Goal: Task Accomplishment & Management: Complete application form

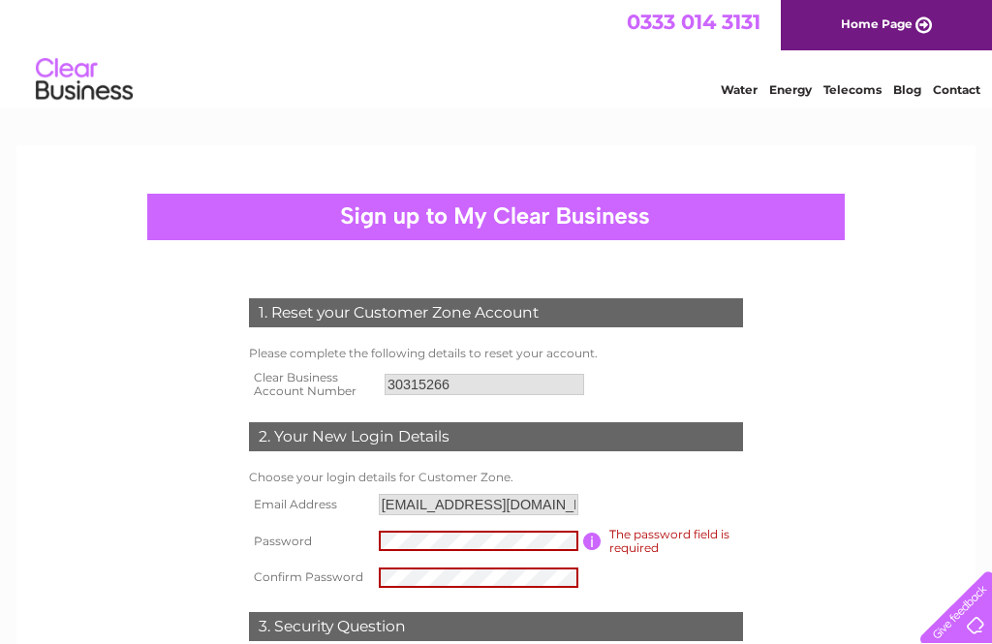
scroll to position [349, 0]
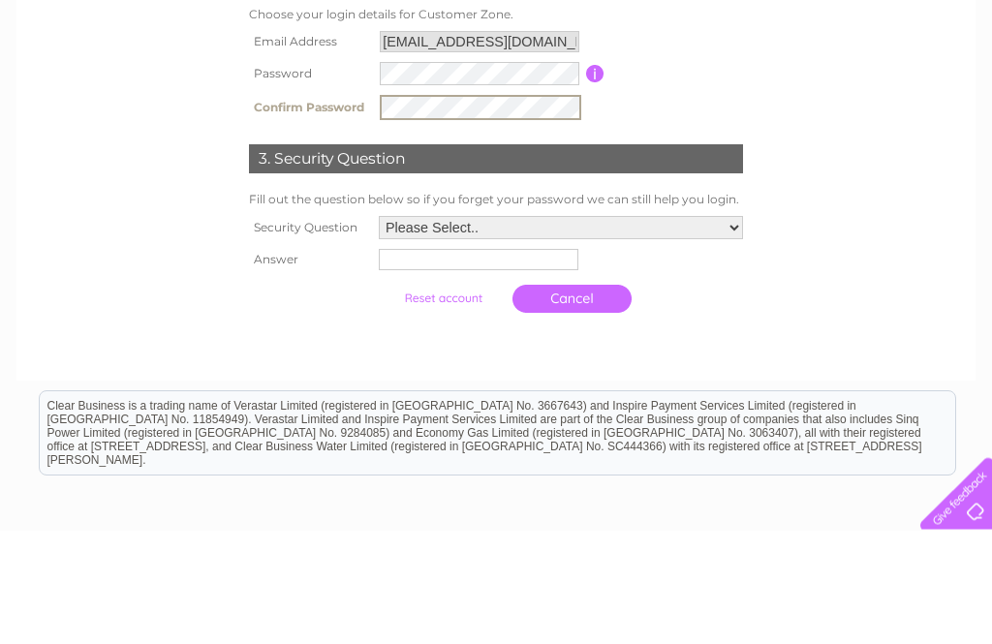
click at [729, 330] on select "Please Select.. In what town or city was your first job? In what town or city d…" at bounding box center [561, 341] width 364 height 23
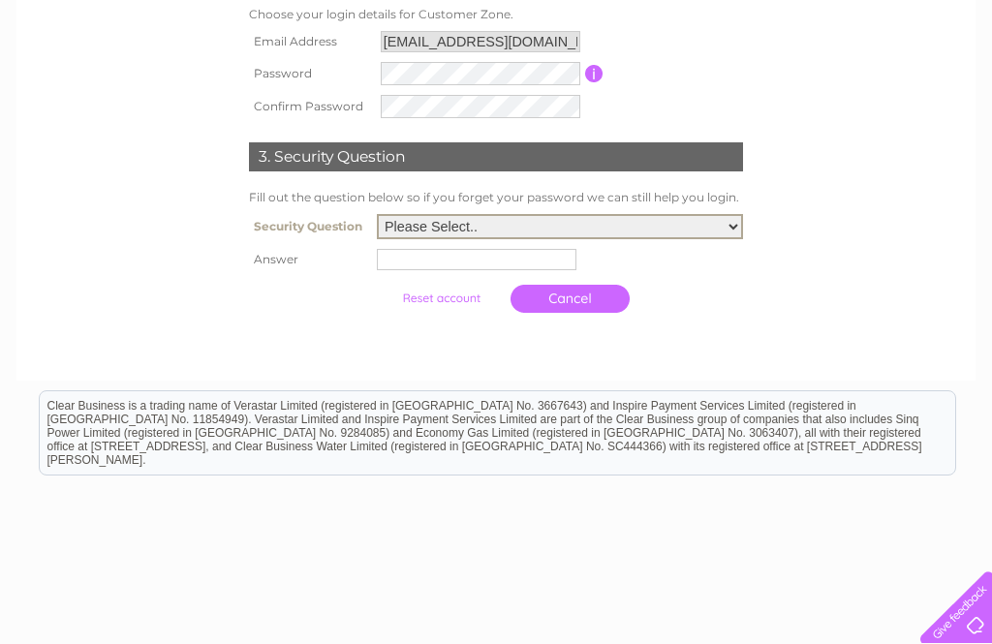
select select "1"
click at [377, 263] on input "text" at bounding box center [477, 259] width 200 height 21
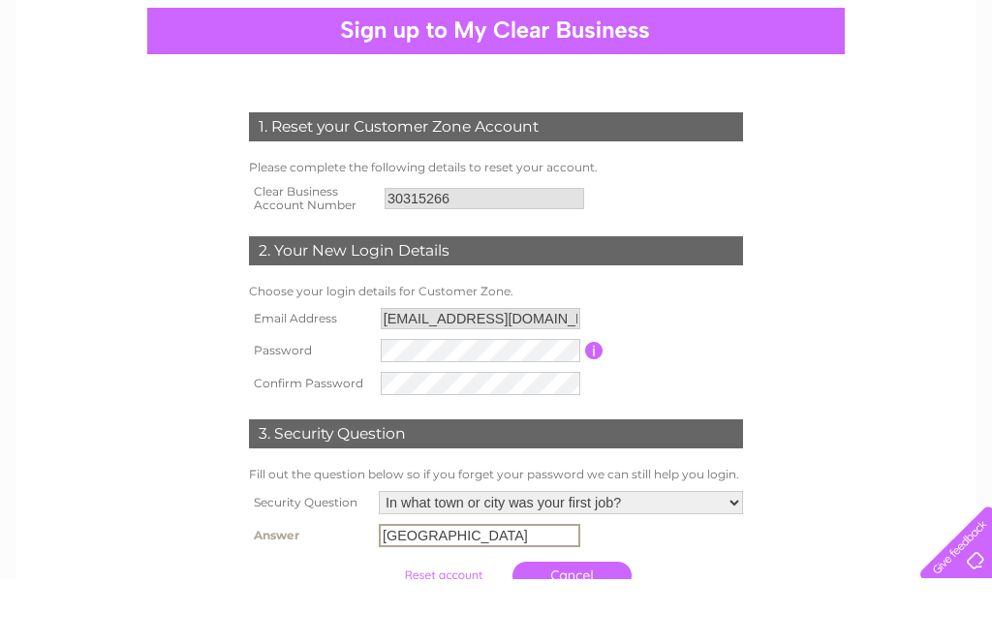
scroll to position [108, 0]
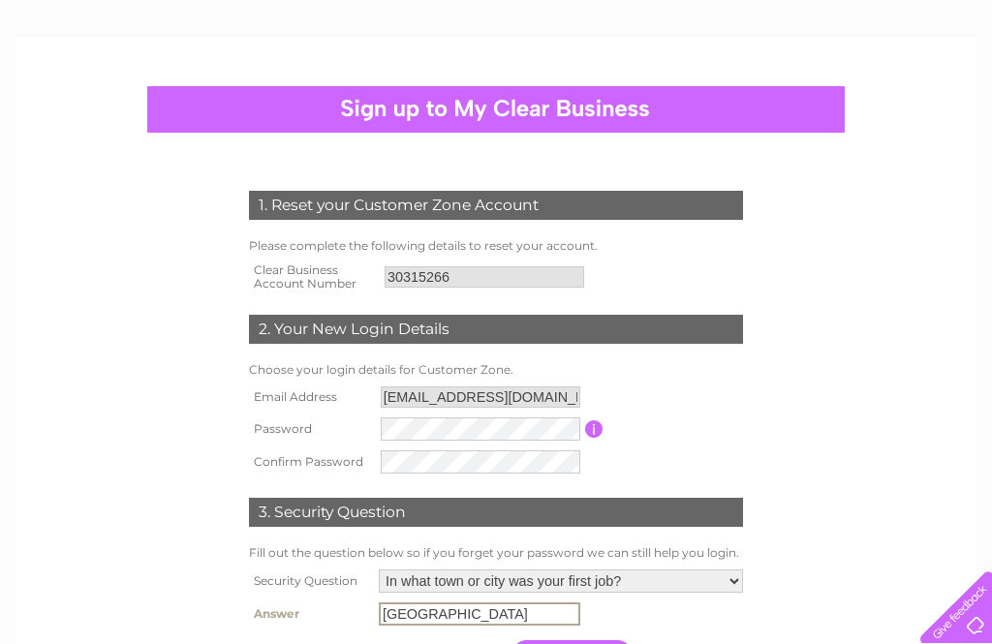
type input "[GEOGRAPHIC_DATA]"
click at [366, 111] on div at bounding box center [495, 109] width 697 height 46
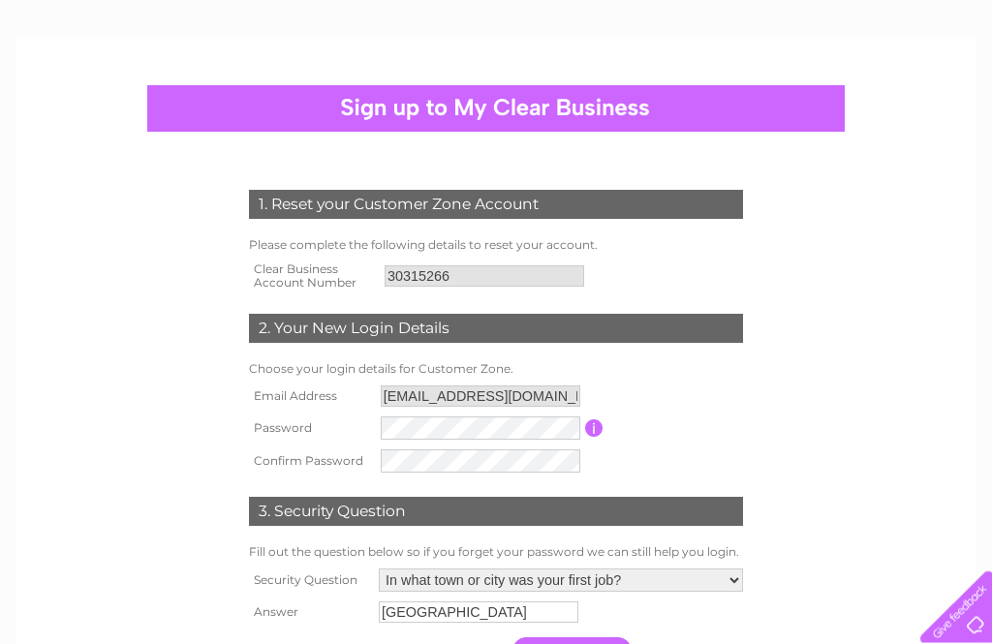
click at [373, 90] on div at bounding box center [495, 109] width 697 height 46
click at [555, 643] on link "Cancel" at bounding box center [571, 652] width 119 height 28
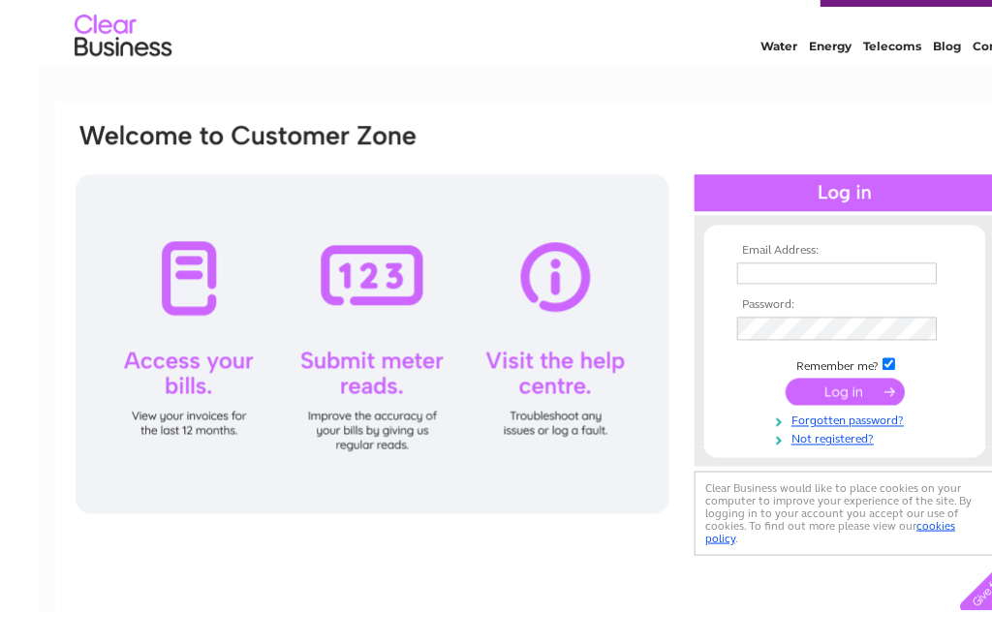
scroll to position [46, 0]
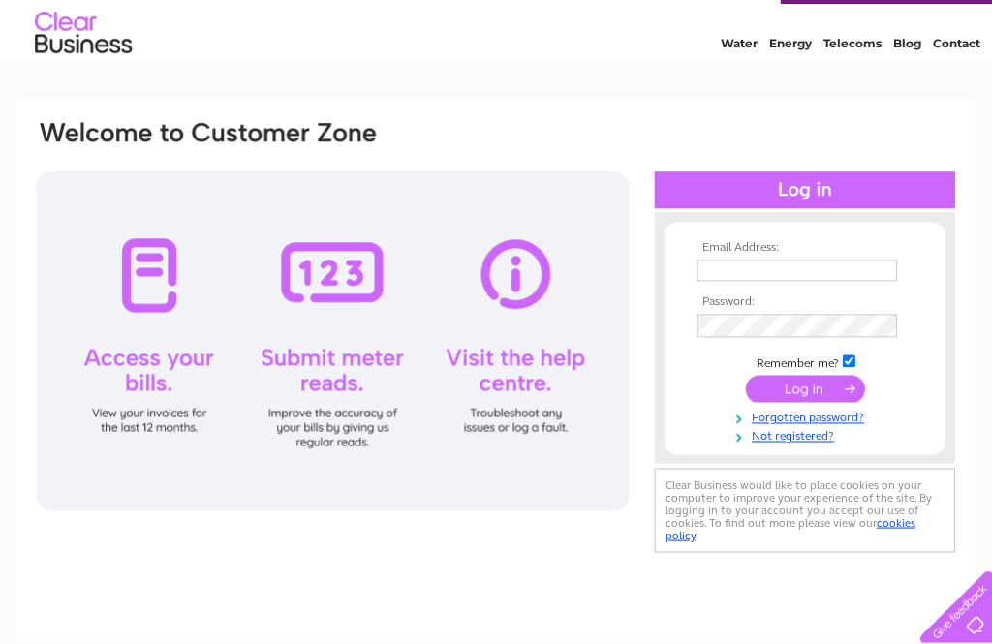
click at [770, 444] on link "Not registered?" at bounding box center [807, 435] width 220 height 18
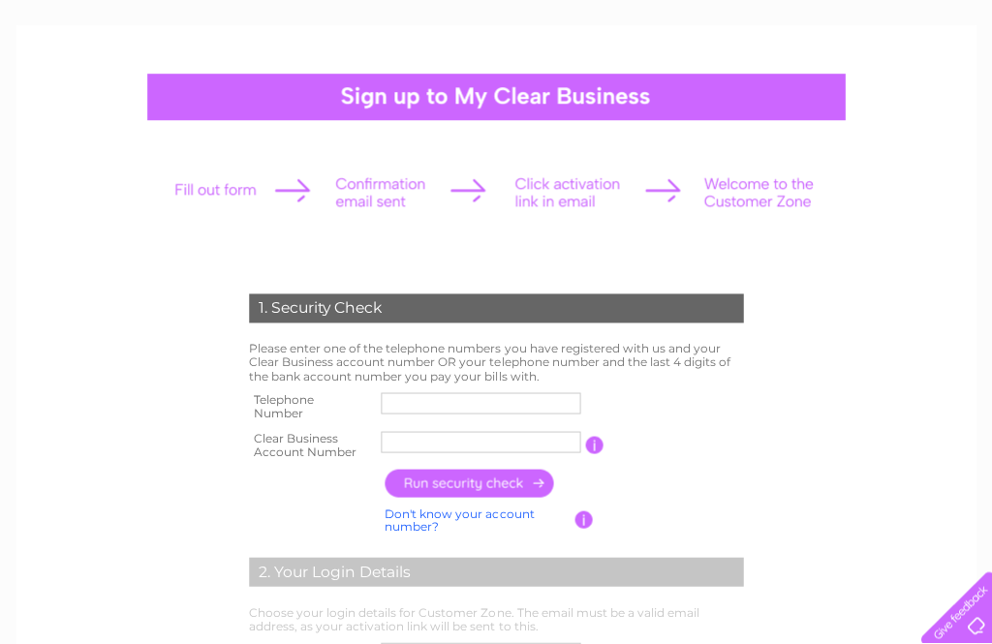
scroll to position [121, 0]
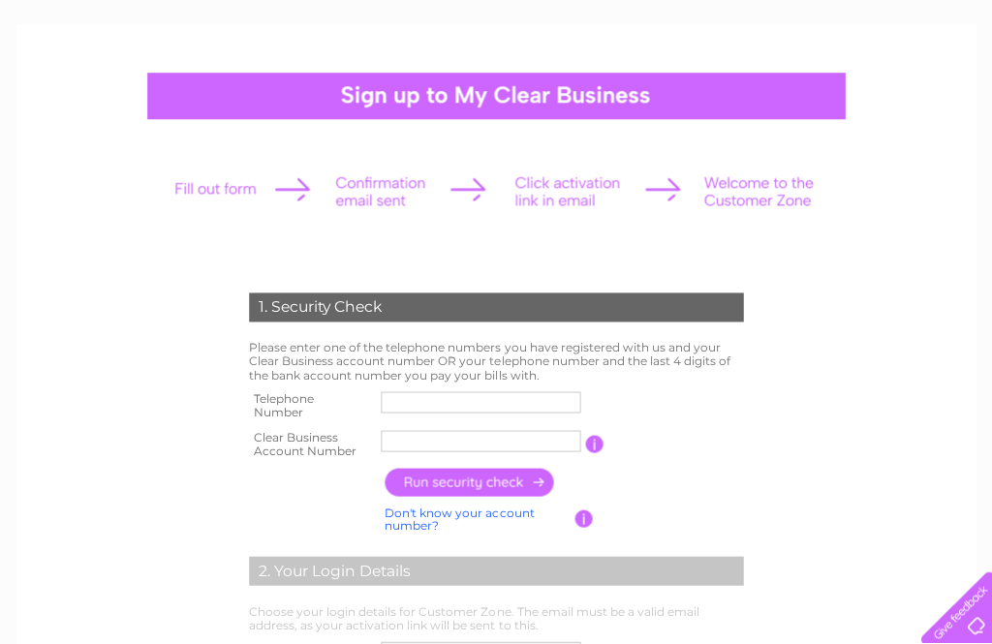
click at [403, 413] on label at bounding box center [483, 416] width 205 height 6
click at [403, 411] on input "text" at bounding box center [481, 401] width 200 height 21
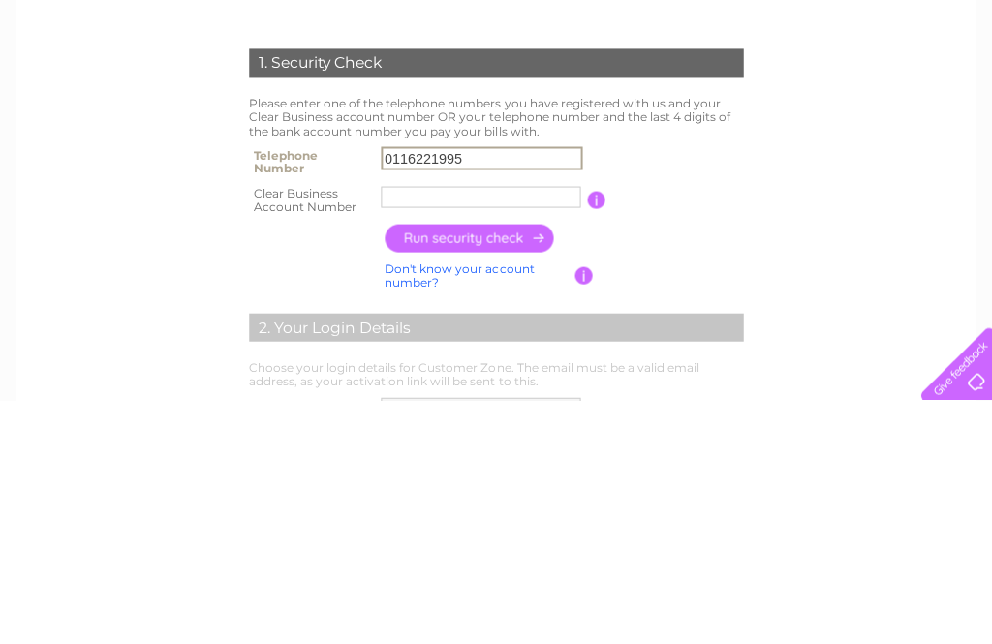
type input "0116221995"
click at [404, 430] on input "text" at bounding box center [481, 440] width 200 height 21
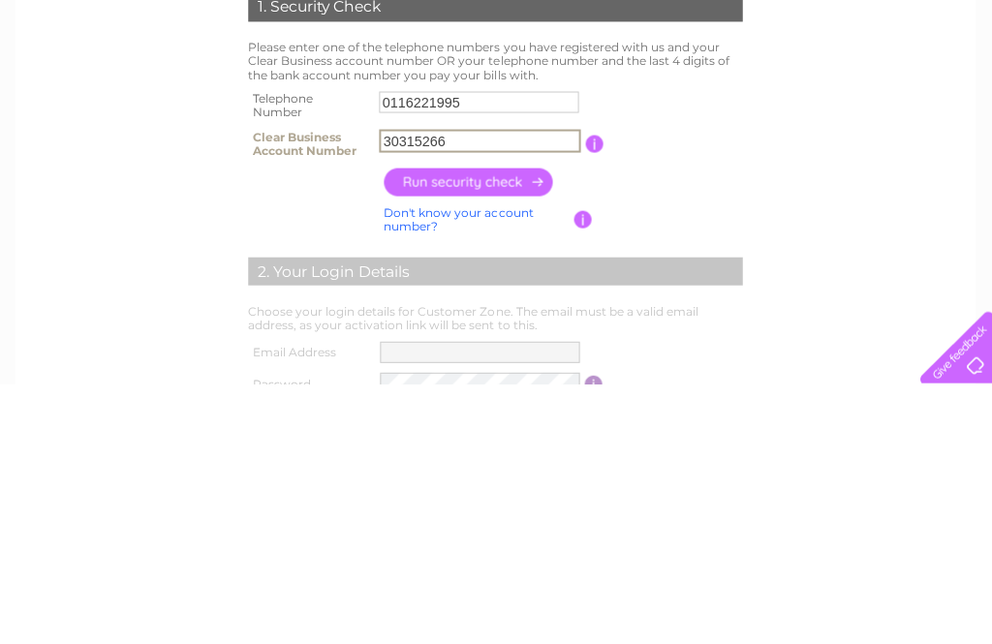
scroll to position [180, 0]
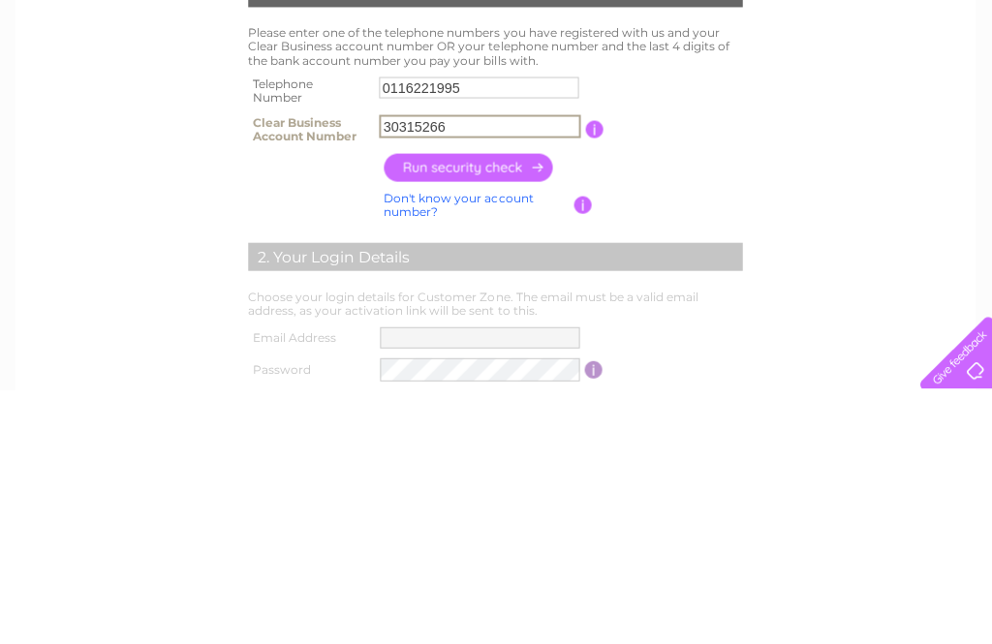
type input "30315266"
click at [486, 332] on input "0116221995" at bounding box center [480, 342] width 200 height 21
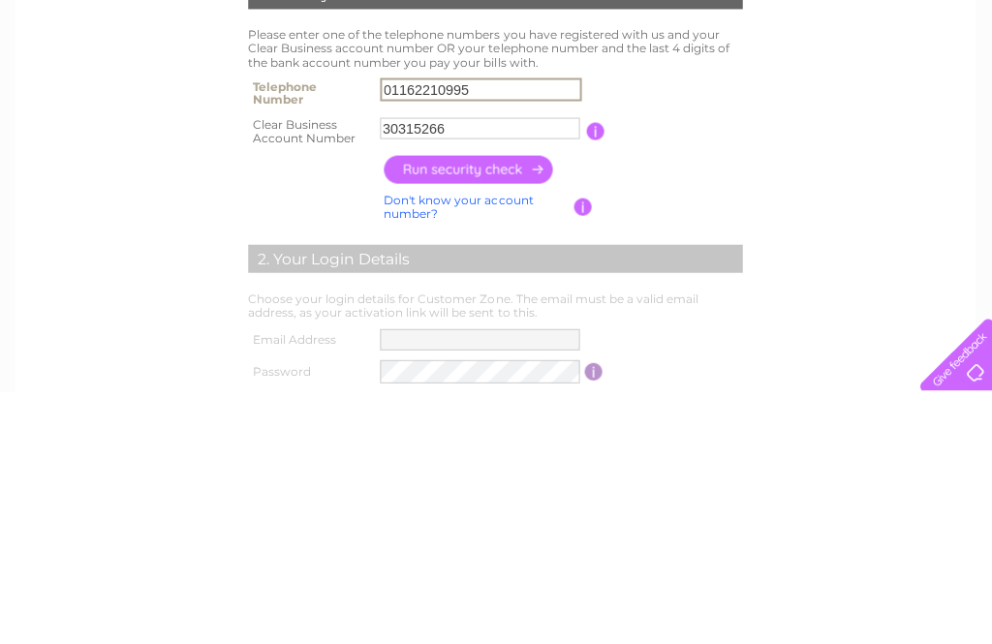
type input "01162210995"
click at [518, 409] on input "button" at bounding box center [470, 423] width 170 height 28
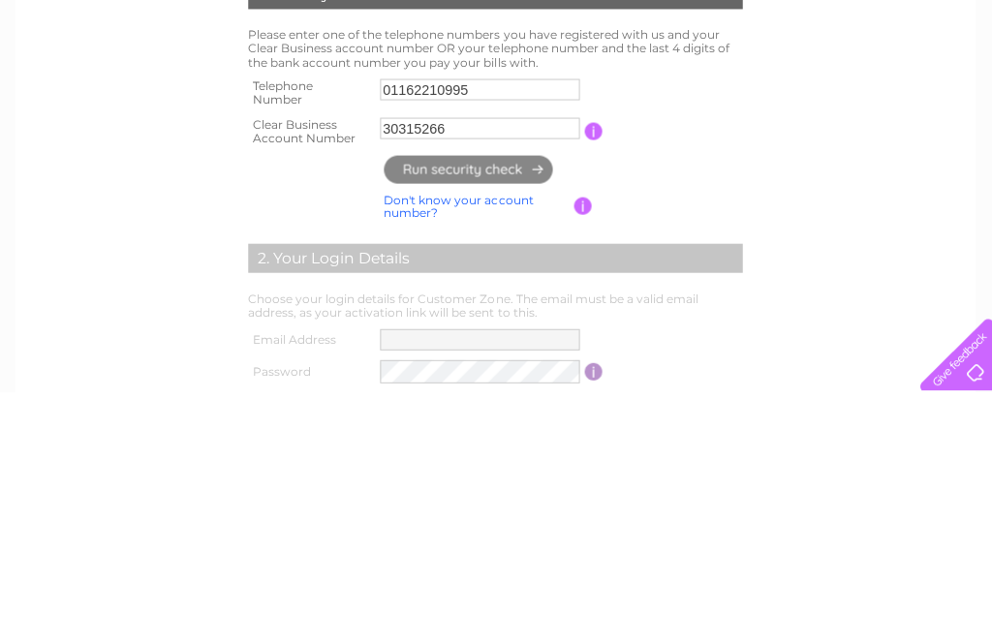
scroll to position [434, 0]
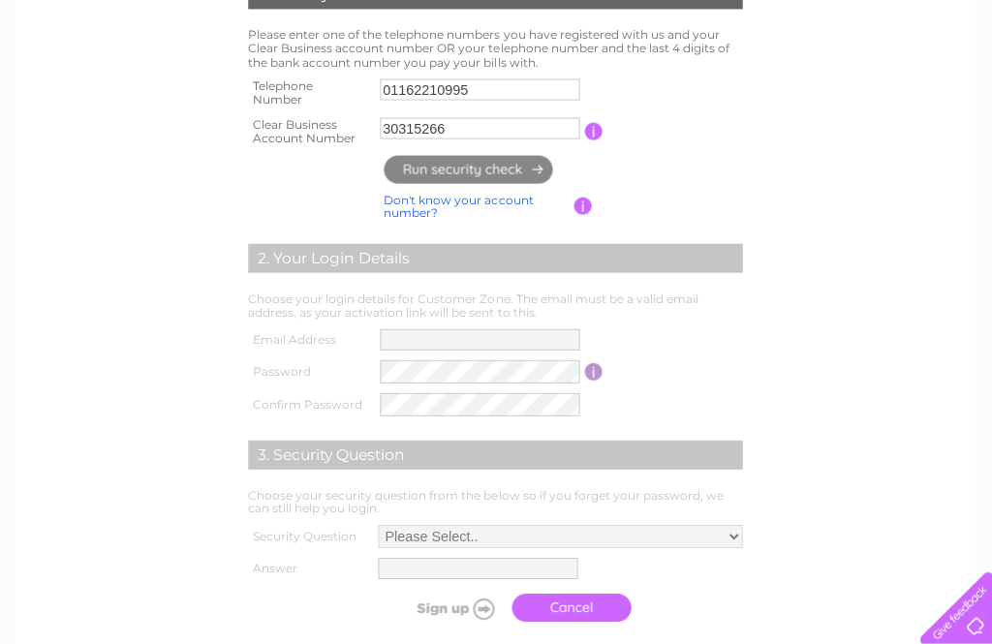
type input "**********"
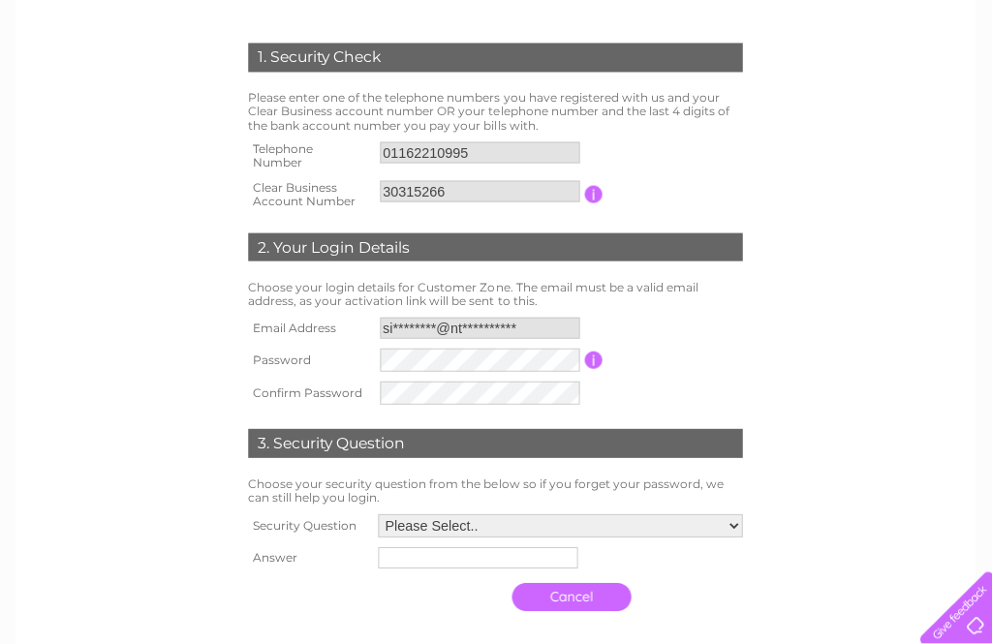
scroll to position [370, 0]
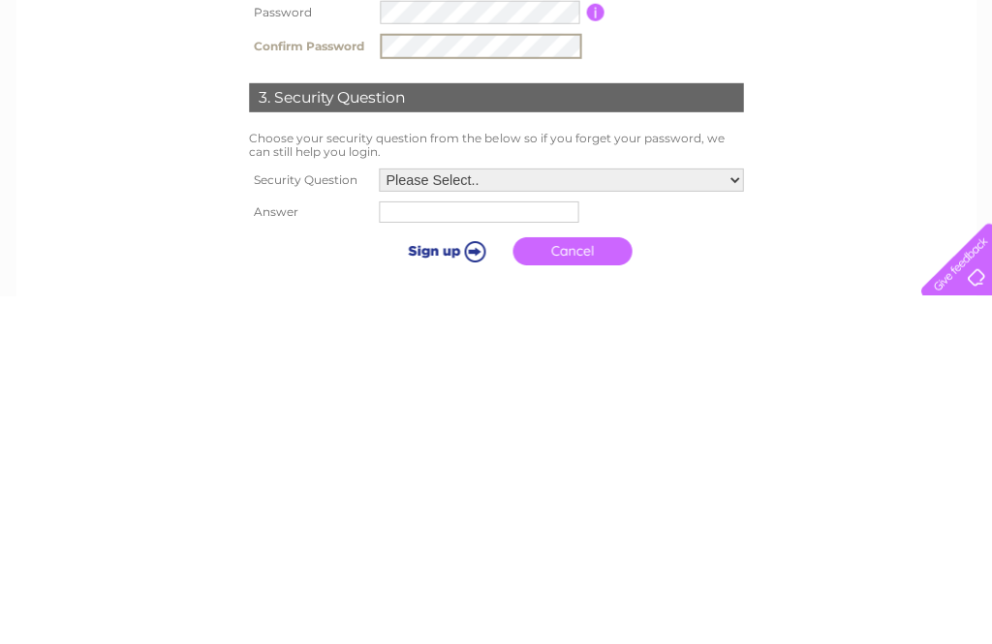
click at [734, 516] on select "Please Select.. In what town or city was your first job? In what town or city d…" at bounding box center [561, 527] width 364 height 23
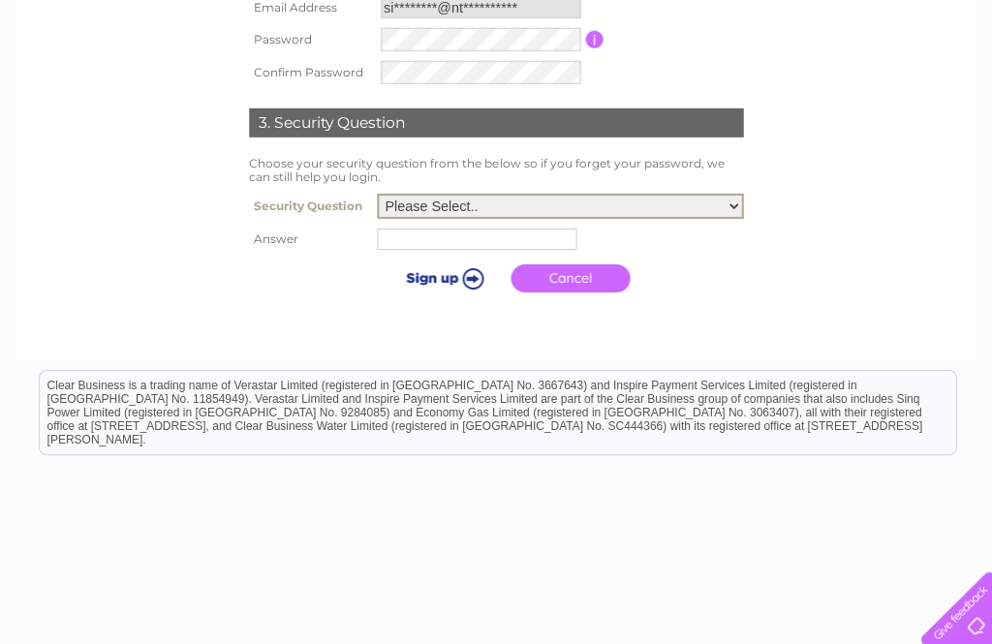
select select "3"
click at [377, 243] on input "text" at bounding box center [477, 239] width 200 height 21
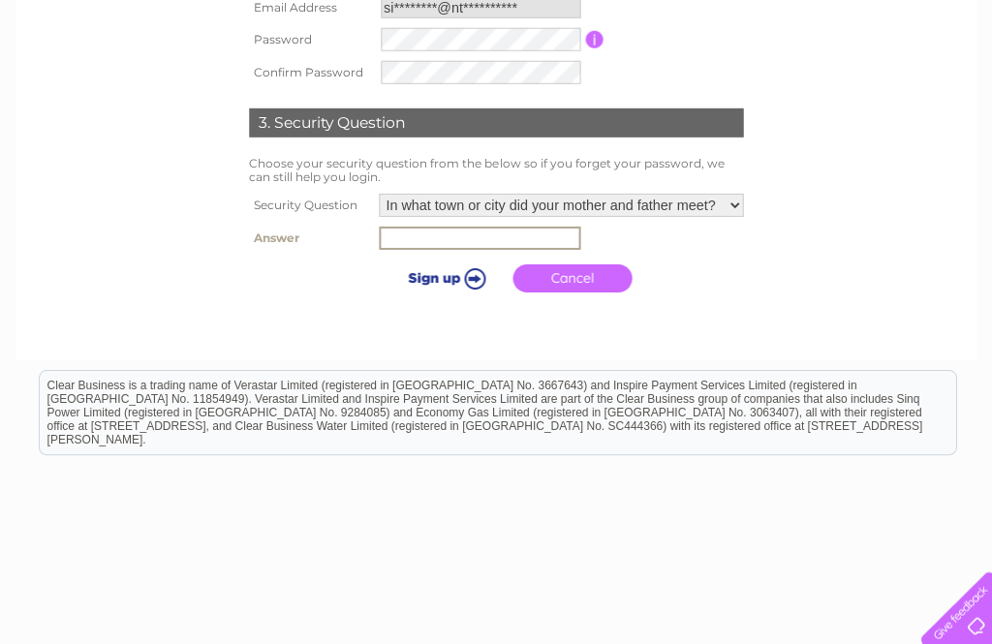
type input "g"
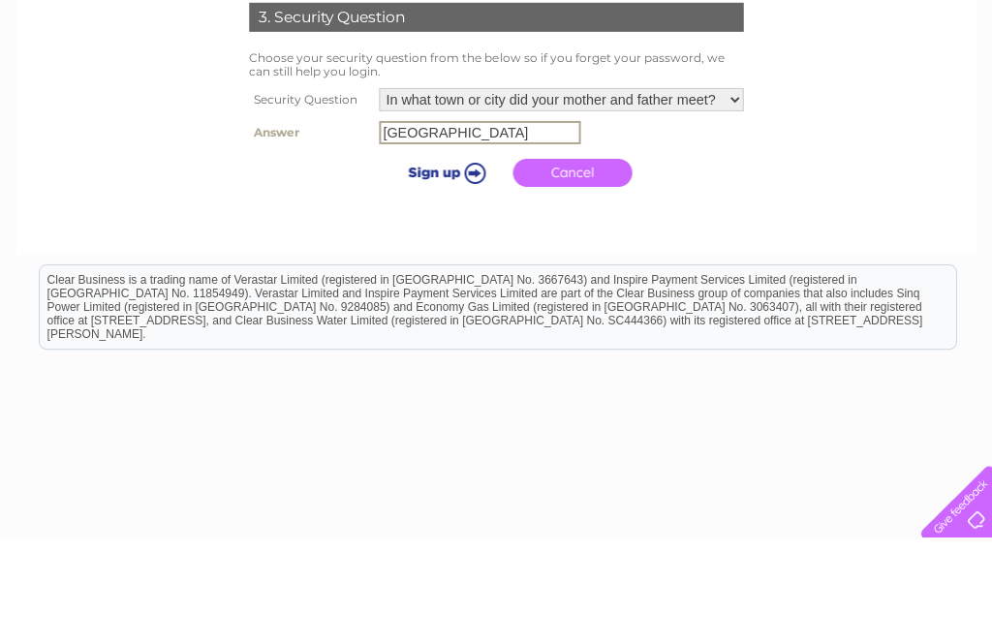
type input "[GEOGRAPHIC_DATA]"
click at [430, 264] on input "submit" at bounding box center [443, 277] width 119 height 27
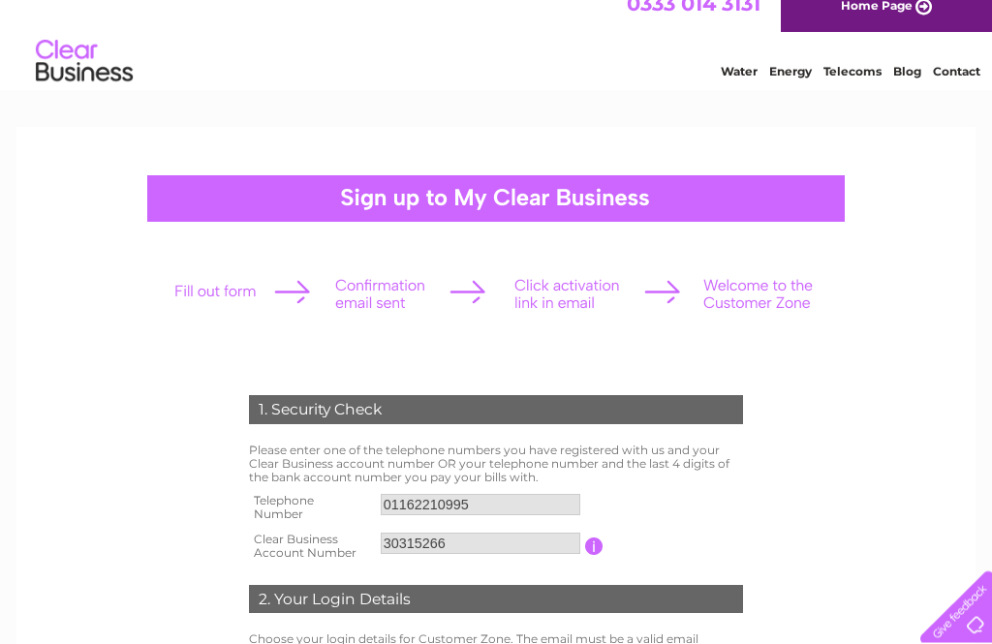
scroll to position [0, 0]
